Goal: Information Seeking & Learning: Learn about a topic

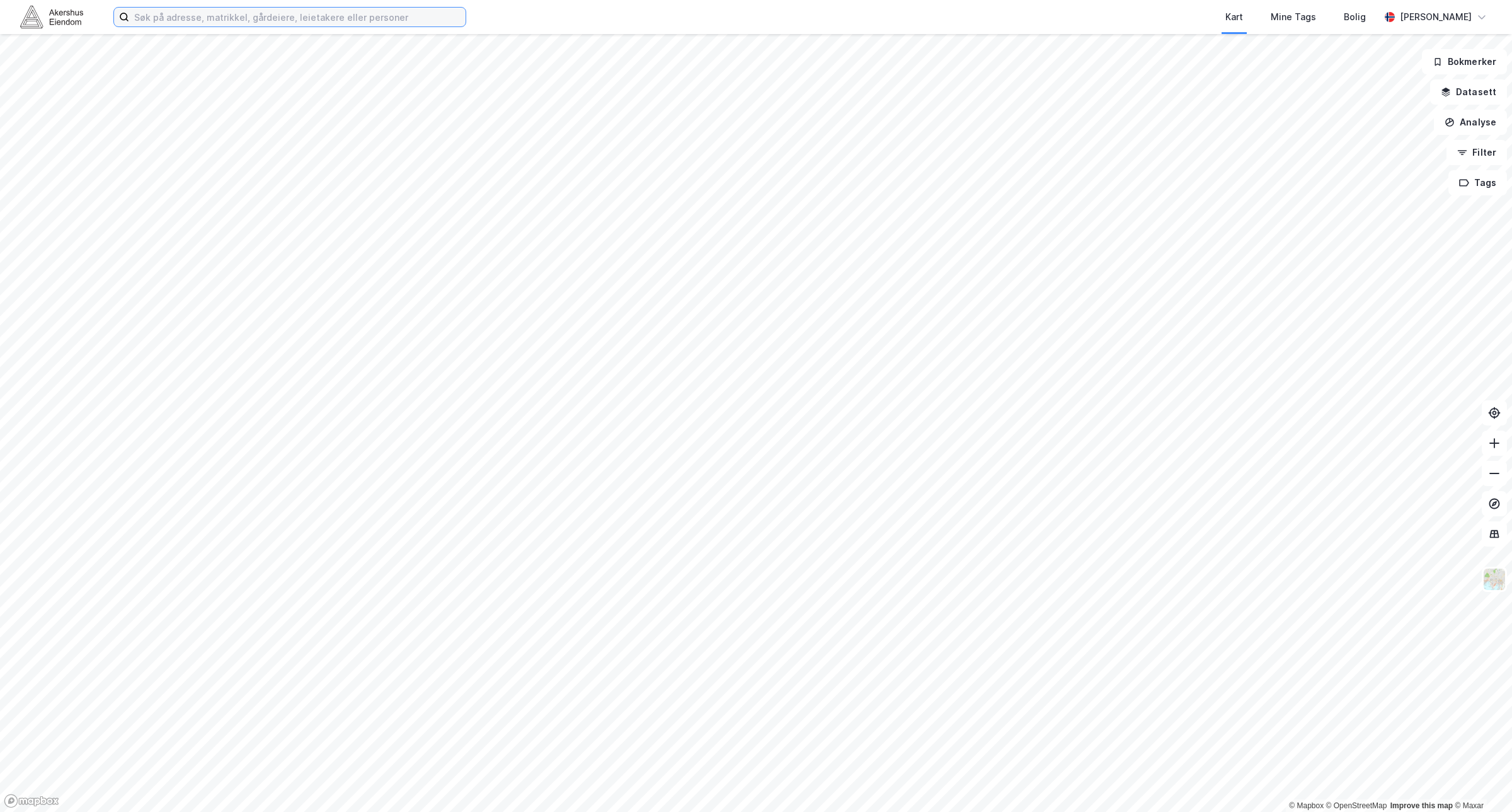
click at [158, 23] on input at bounding box center [297, 17] width 337 height 19
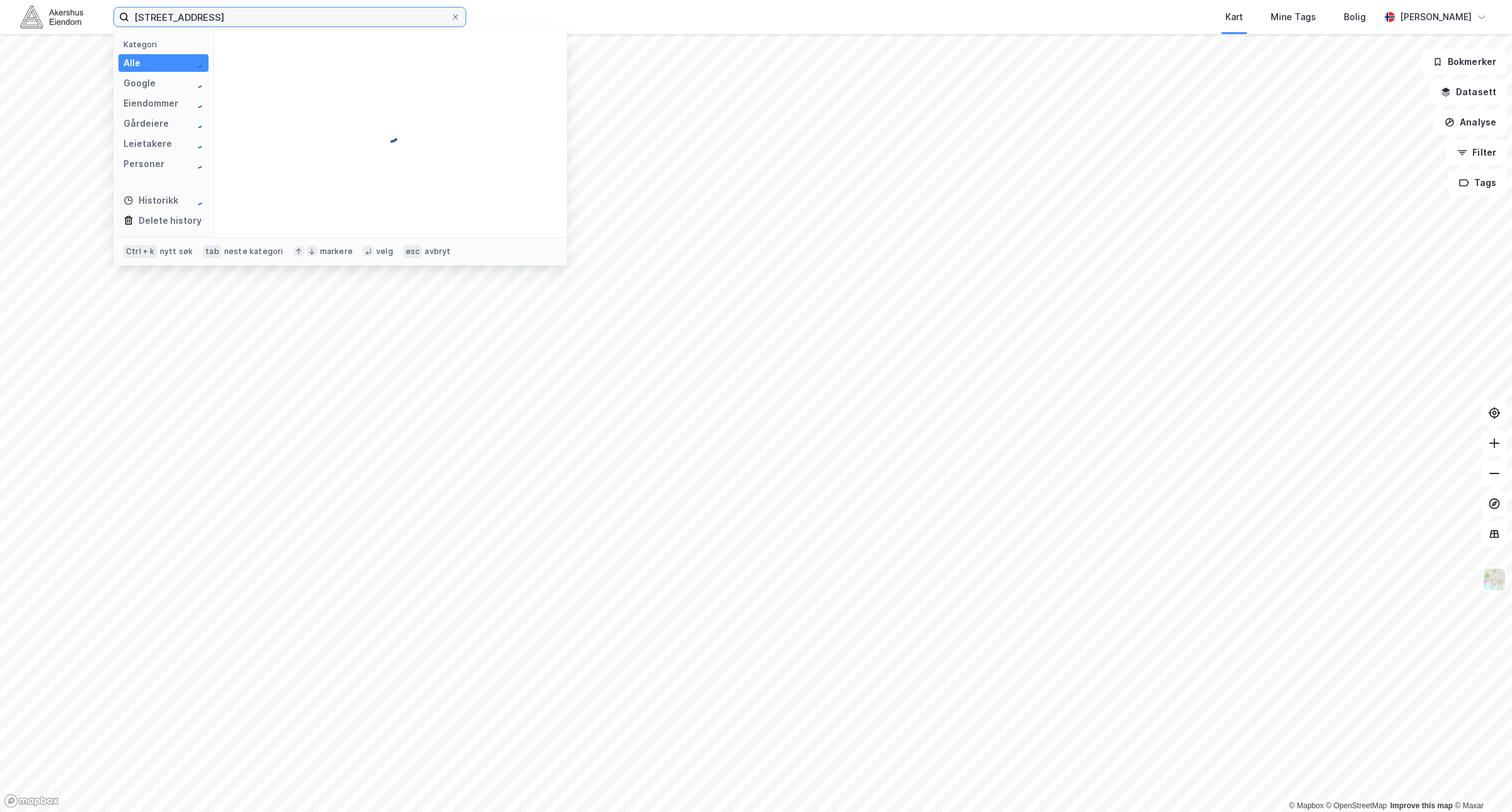
type input "[STREET_ADDRESS]"
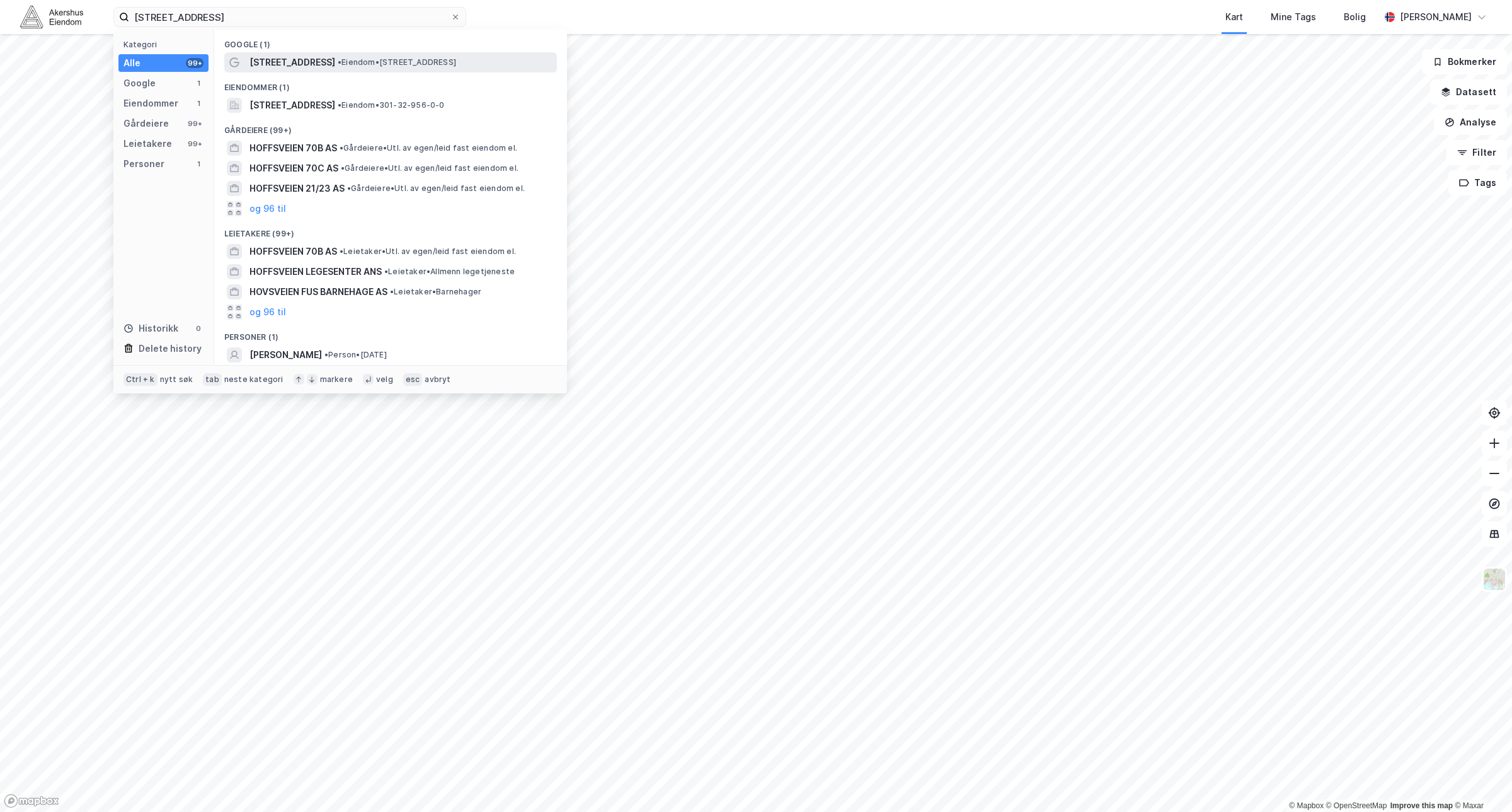
click at [338, 59] on span "• Eiendom • [STREET_ADDRESS]" at bounding box center [397, 62] width 118 height 10
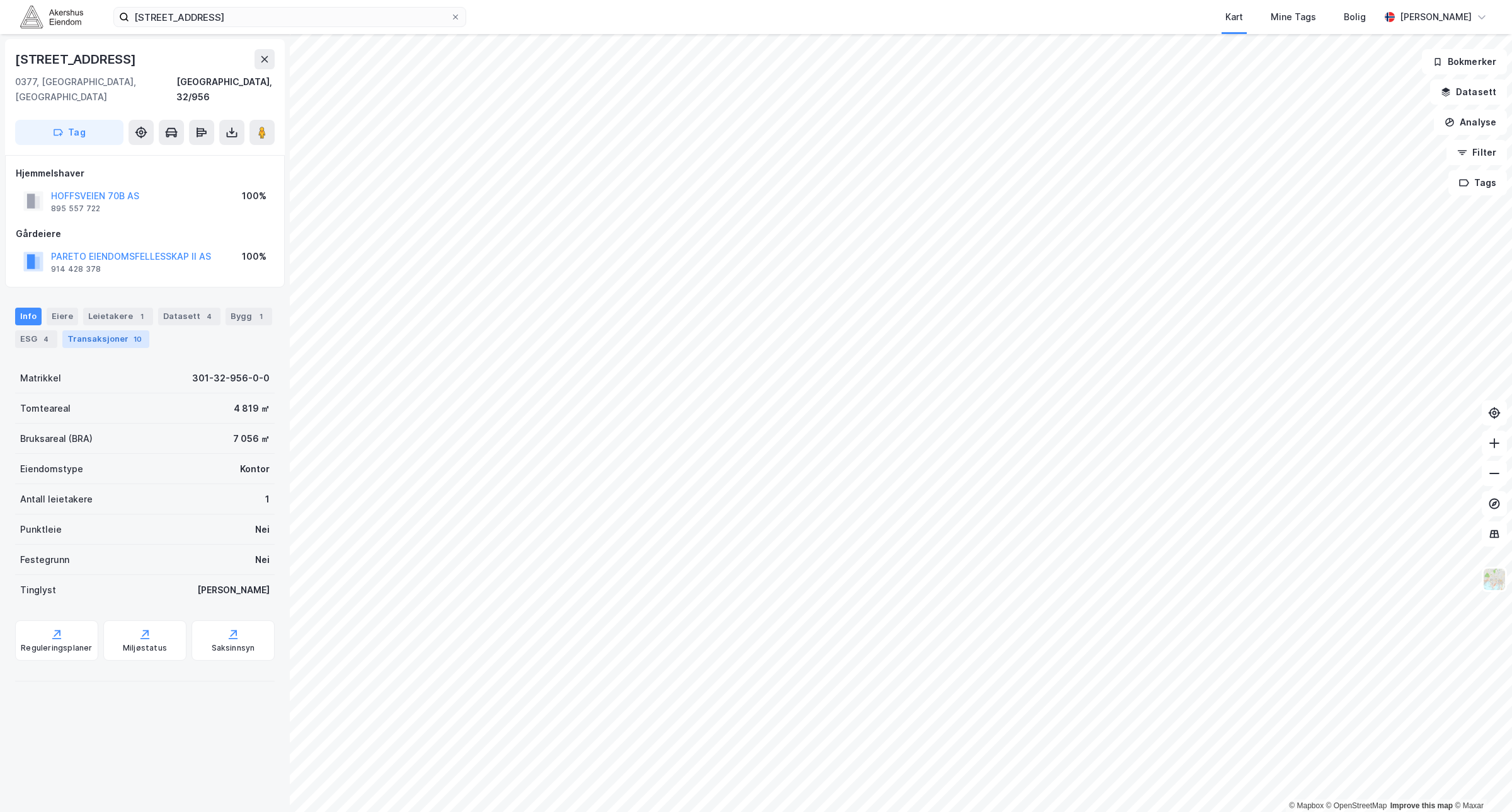
click at [108, 330] on div "Transaksjoner 10" at bounding box center [106, 339] width 87 height 18
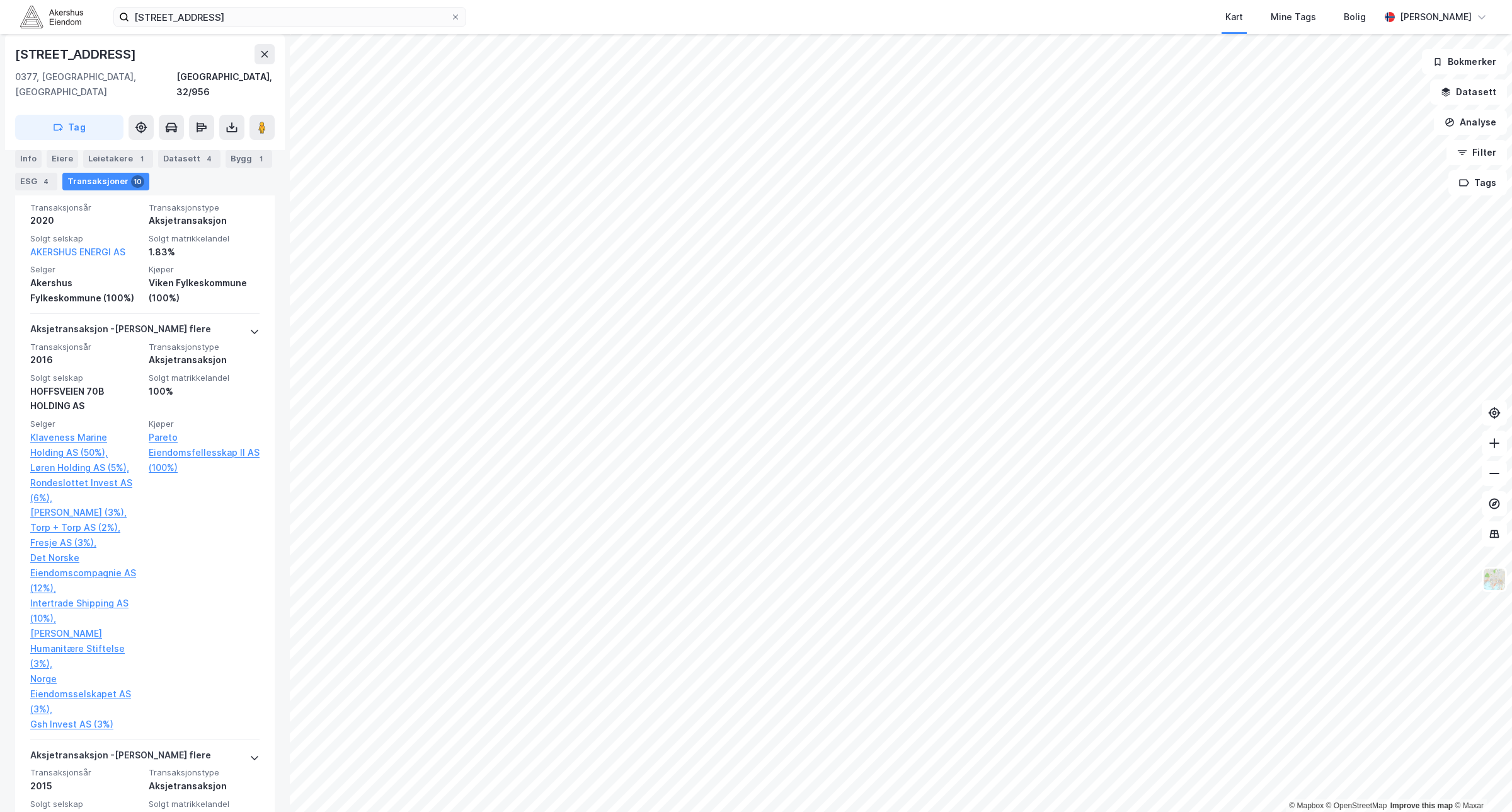
scroll to position [546, 0]
